Goal: Navigation & Orientation: Find specific page/section

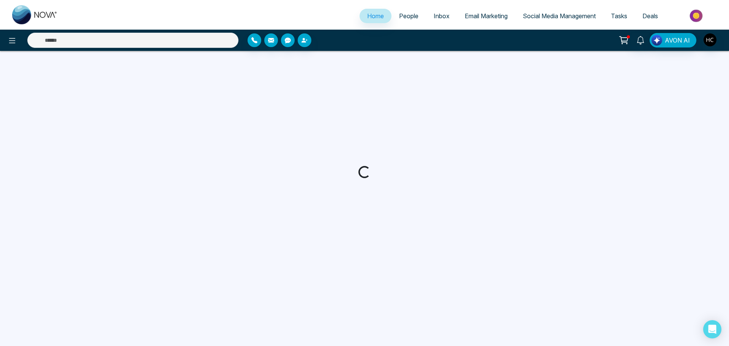
select select "*"
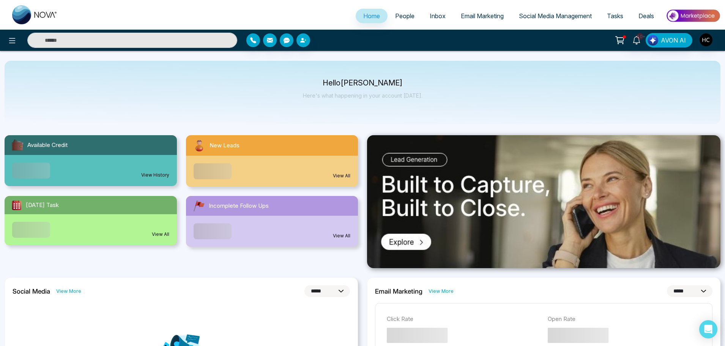
click at [408, 19] on span "People" at bounding box center [404, 16] width 19 height 8
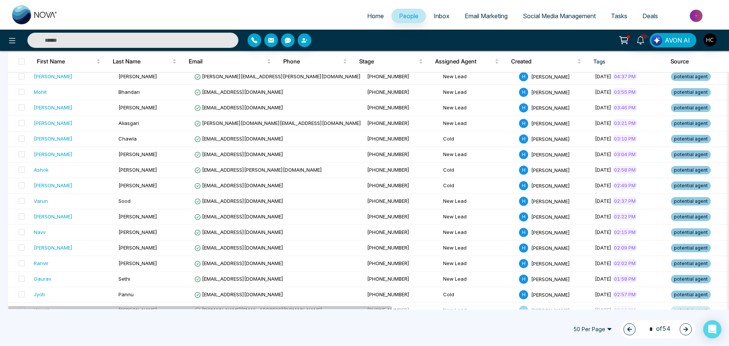
scroll to position [304, 0]
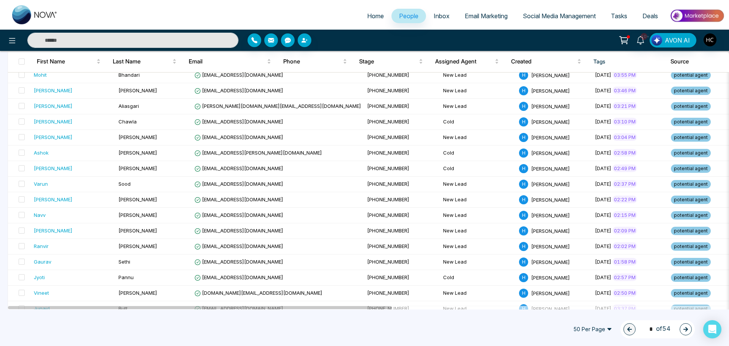
click at [683, 330] on button "button" at bounding box center [686, 329] width 12 height 12
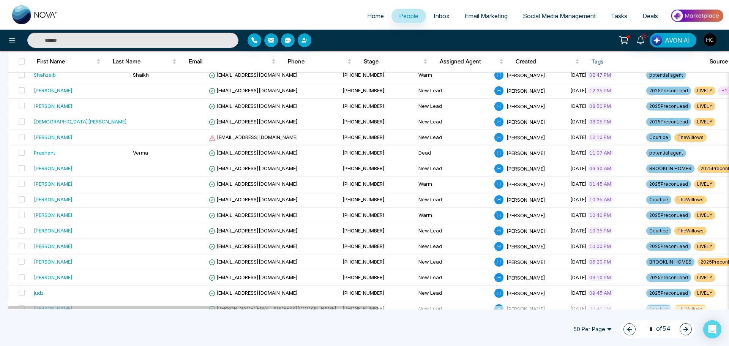
click at [689, 330] on button "button" at bounding box center [686, 329] width 12 height 12
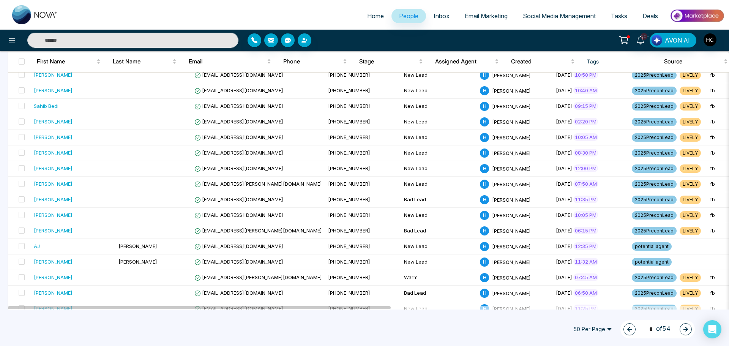
click at [689, 330] on button "button" at bounding box center [686, 329] width 12 height 12
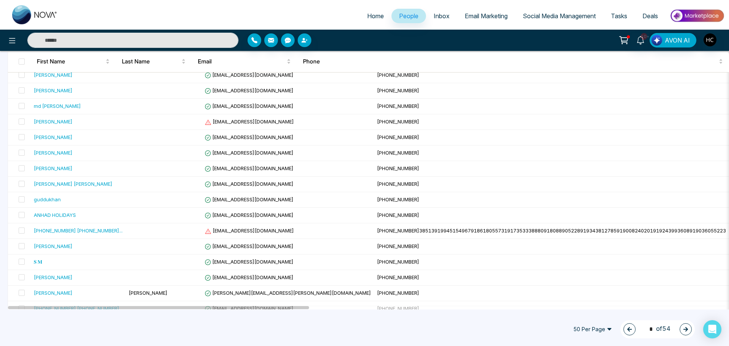
click at [688, 331] on icon "button" at bounding box center [685, 329] width 5 height 5
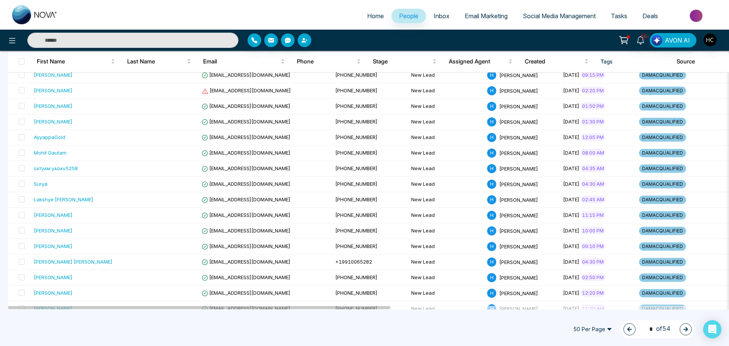
click at [688, 331] on icon "button" at bounding box center [685, 329] width 5 height 5
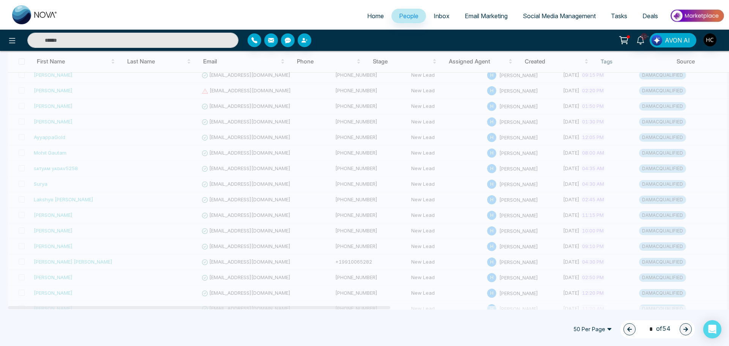
click at [688, 331] on icon "button" at bounding box center [685, 329] width 5 height 5
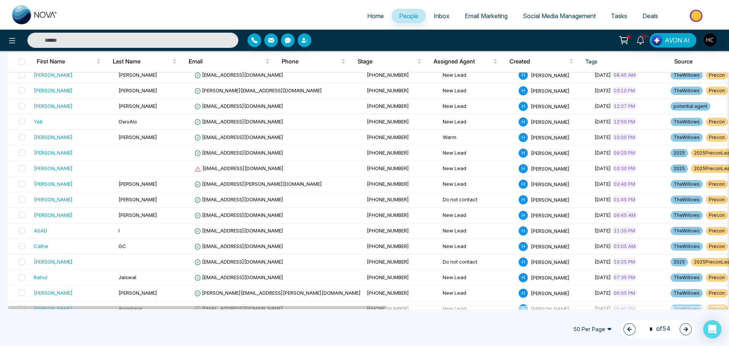
click at [624, 332] on button "button" at bounding box center [630, 329] width 12 height 12
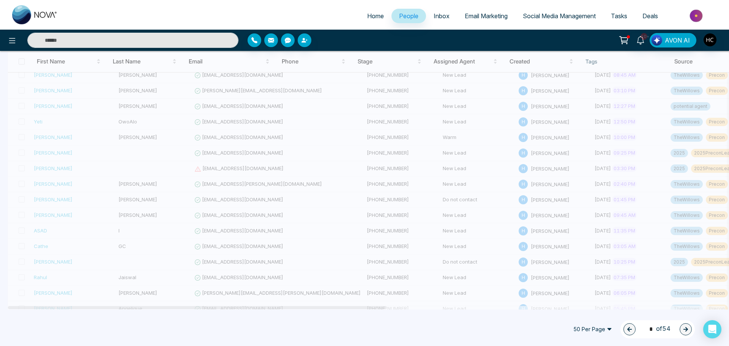
click at [624, 331] on button "button" at bounding box center [630, 329] width 12 height 12
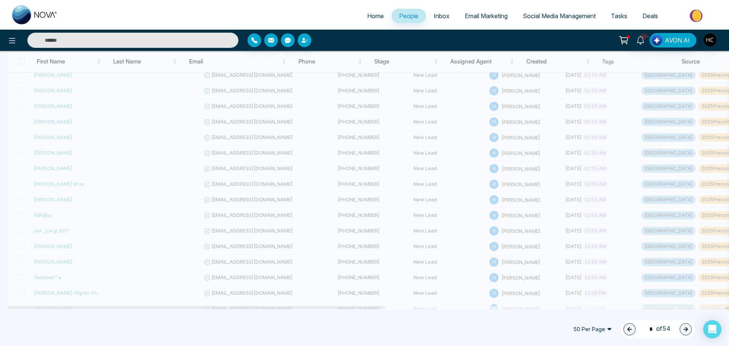
click at [627, 329] on icon "button" at bounding box center [629, 329] width 5 height 5
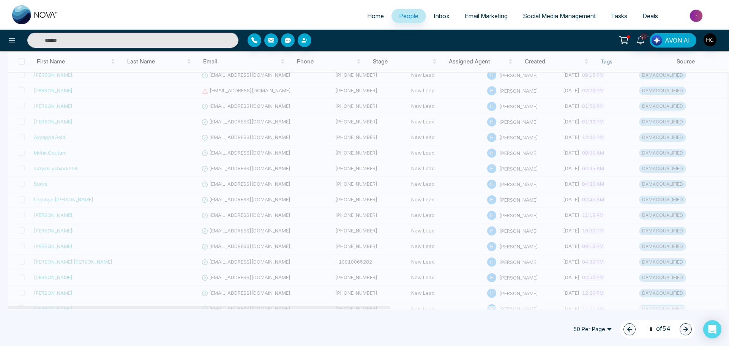
click at [627, 329] on icon "button" at bounding box center [629, 329] width 5 height 5
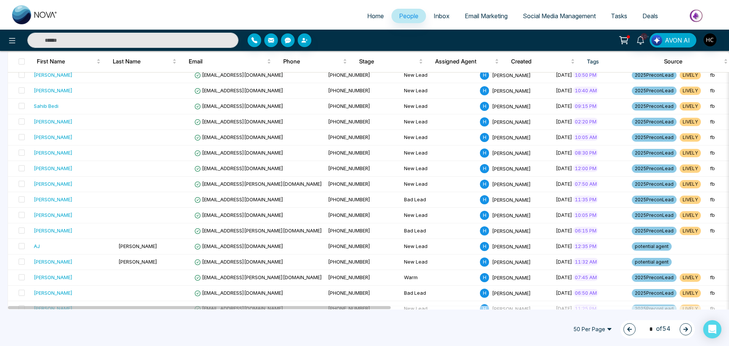
click at [627, 330] on icon "button" at bounding box center [629, 329] width 5 height 5
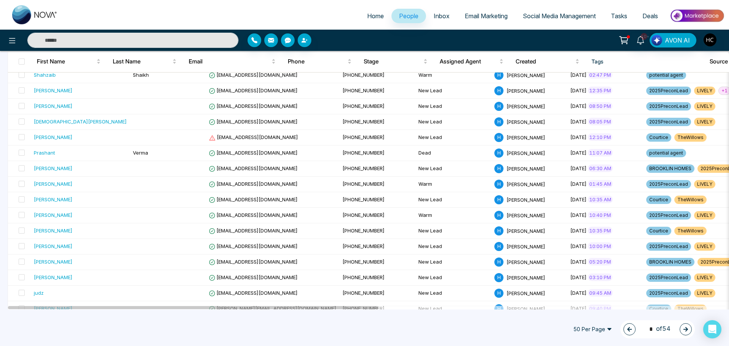
click at [627, 330] on icon "button" at bounding box center [629, 329] width 5 height 5
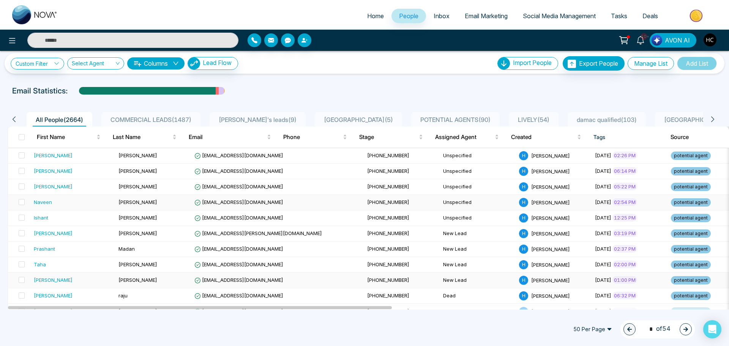
scroll to position [0, 0]
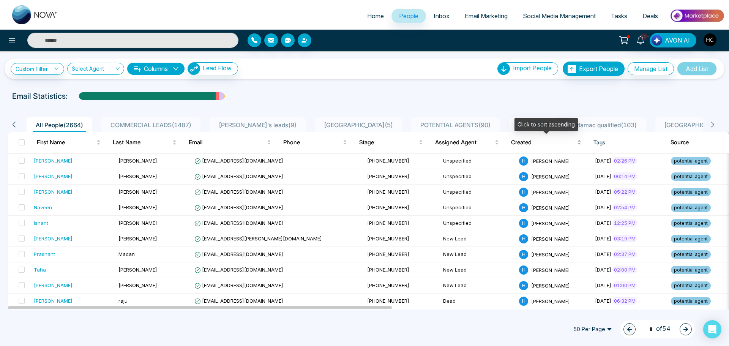
click at [529, 141] on span "Created" at bounding box center [543, 142] width 65 height 9
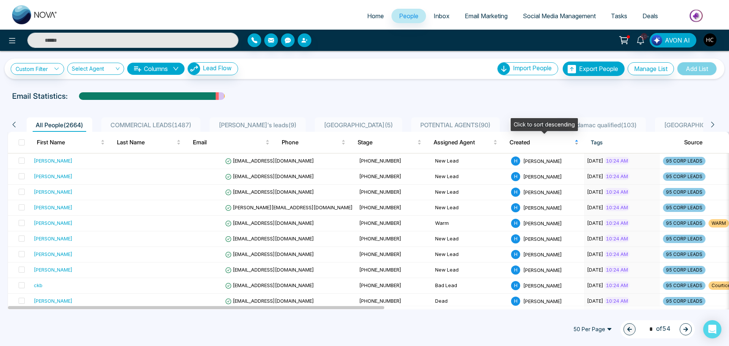
click at [528, 142] on span "Created" at bounding box center [541, 142] width 63 height 9
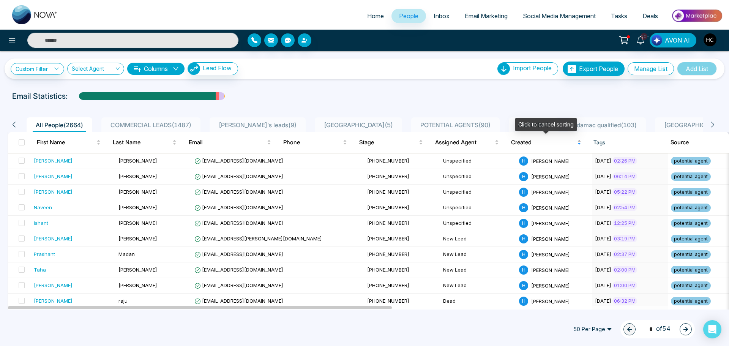
click at [528, 142] on span "Created" at bounding box center [543, 142] width 65 height 9
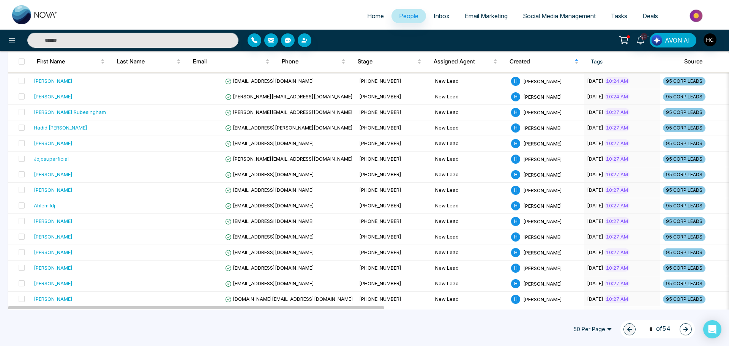
scroll to position [627, 0]
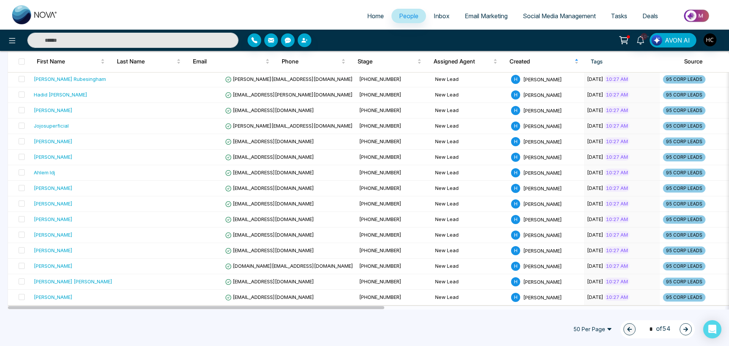
click at [681, 326] on button "button" at bounding box center [686, 329] width 12 height 12
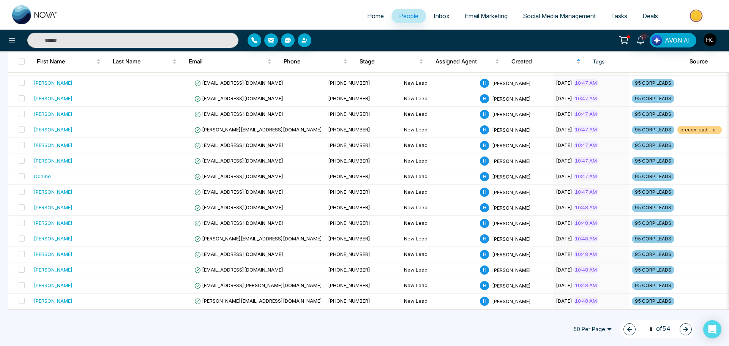
click at [688, 328] on icon "button" at bounding box center [685, 329] width 5 height 5
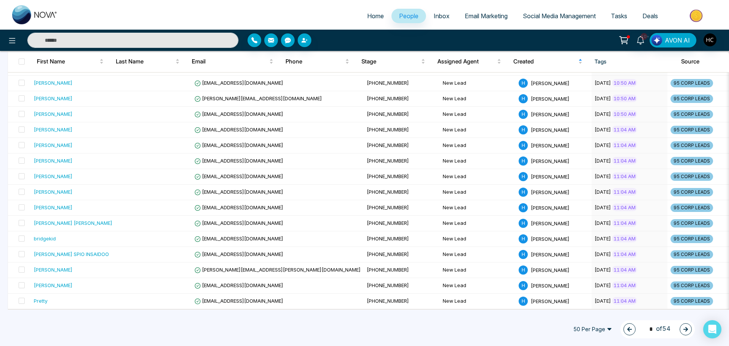
click at [688, 328] on icon "button" at bounding box center [685, 329] width 5 height 5
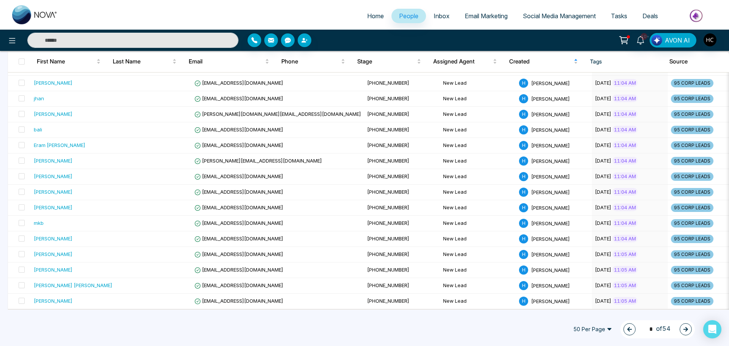
click at [688, 328] on icon "button" at bounding box center [685, 329] width 5 height 5
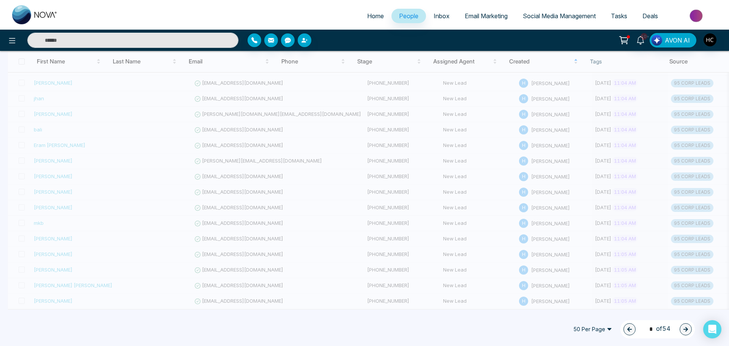
click at [688, 328] on button "button" at bounding box center [686, 329] width 12 height 12
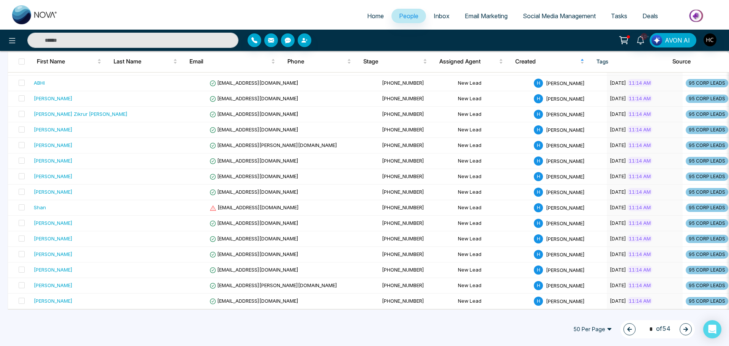
click at [688, 328] on icon "button" at bounding box center [685, 329] width 5 height 5
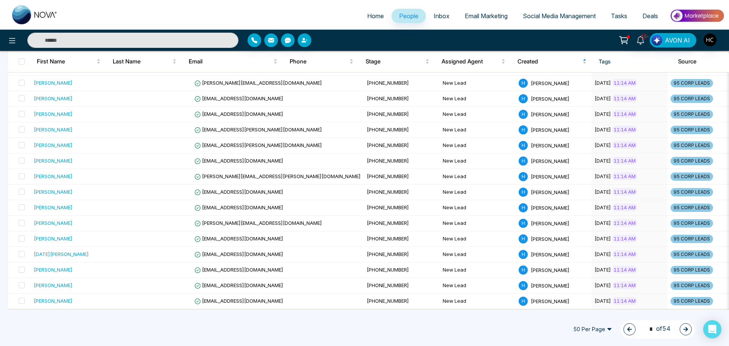
click at [688, 328] on icon "button" at bounding box center [685, 329] width 5 height 5
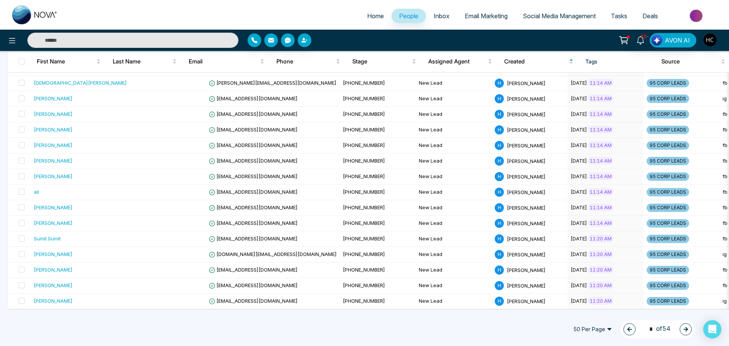
click at [688, 328] on icon "button" at bounding box center [685, 329] width 5 height 5
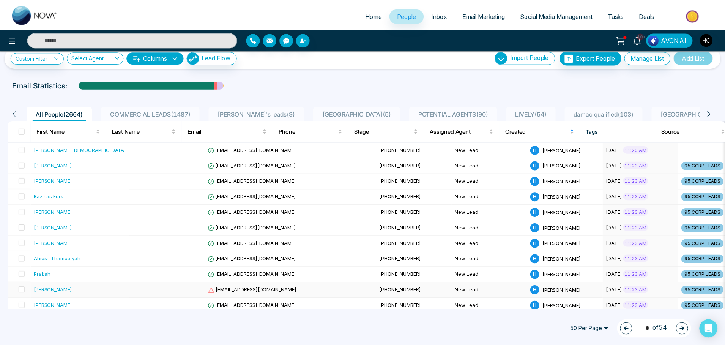
scroll to position [0, 0]
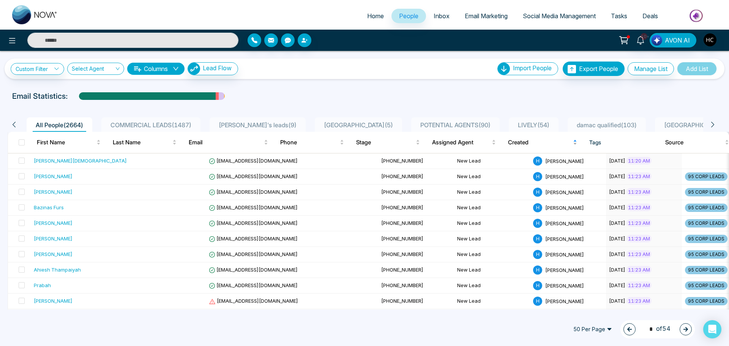
click at [519, 137] on body "Home People Inbox Email Marketing Social Media Management Tasks Deals 10+ AVON …" at bounding box center [364, 173] width 729 height 346
click at [523, 144] on span "Created" at bounding box center [539, 142] width 63 height 9
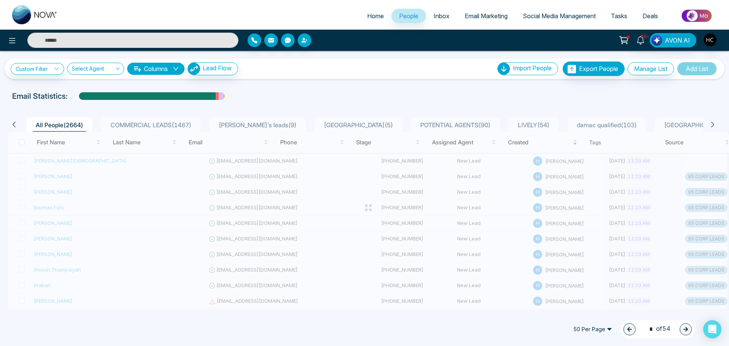
type input "*"
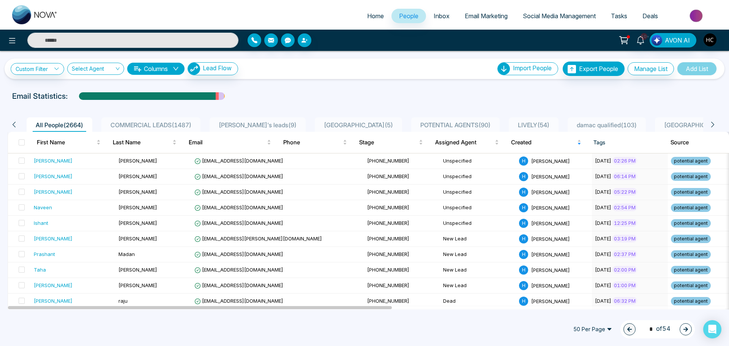
click at [496, 16] on span "Email Marketing" at bounding box center [486, 16] width 43 height 8
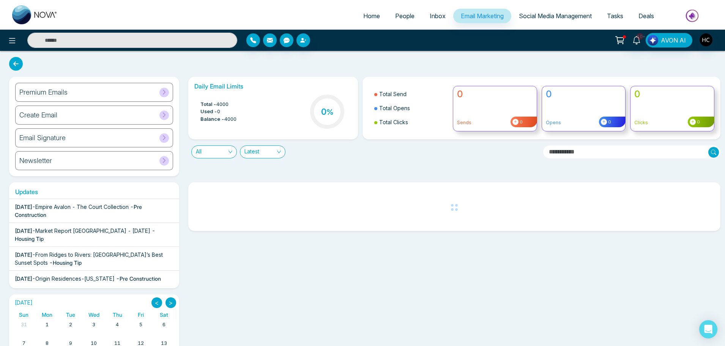
click at [439, 152] on div "All Latest" at bounding box center [363, 148] width 358 height 19
click at [272, 153] on span "Latest" at bounding box center [263, 152] width 36 height 12
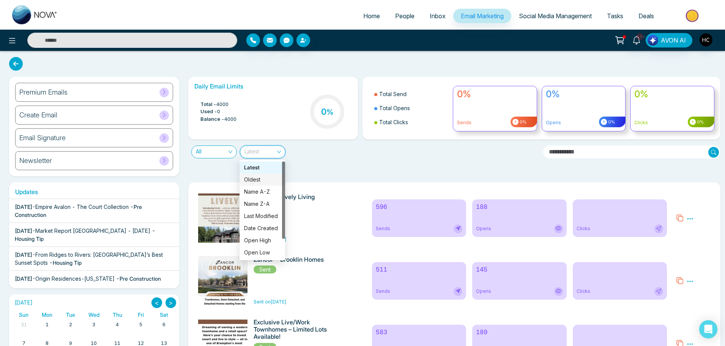
click at [266, 182] on div "Oldest" at bounding box center [262, 179] width 36 height 8
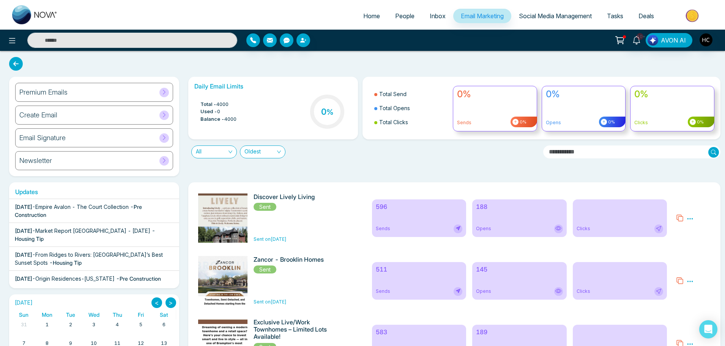
click at [300, 159] on div "Daily Email Limits Total - 4000 Used - 0 Balance - 4000 0 % Total Send Total Op…" at bounding box center [452, 127] width 537 height 100
click at [255, 150] on span "Oldest" at bounding box center [263, 152] width 36 height 12
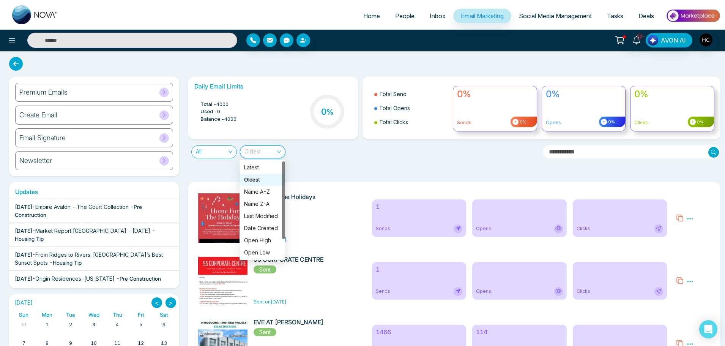
click at [257, 180] on div "Oldest" at bounding box center [262, 179] width 36 height 8
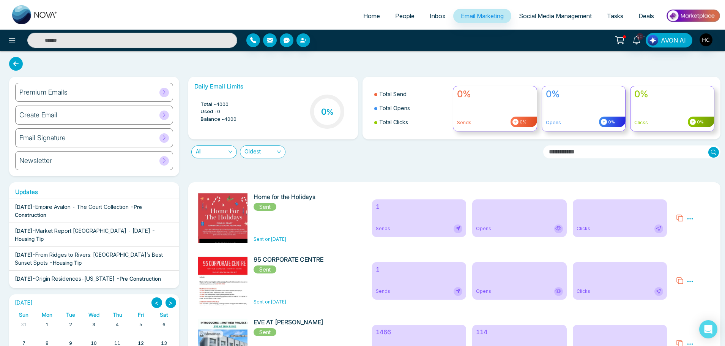
click at [395, 19] on span "People" at bounding box center [404, 16] width 19 height 8
